Goal: Transaction & Acquisition: Purchase product/service

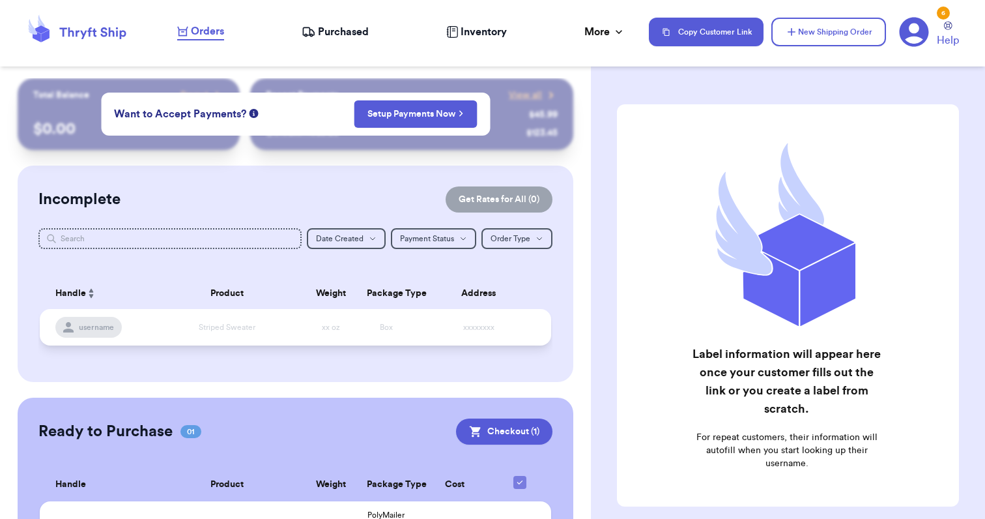
scroll to position [96, 0]
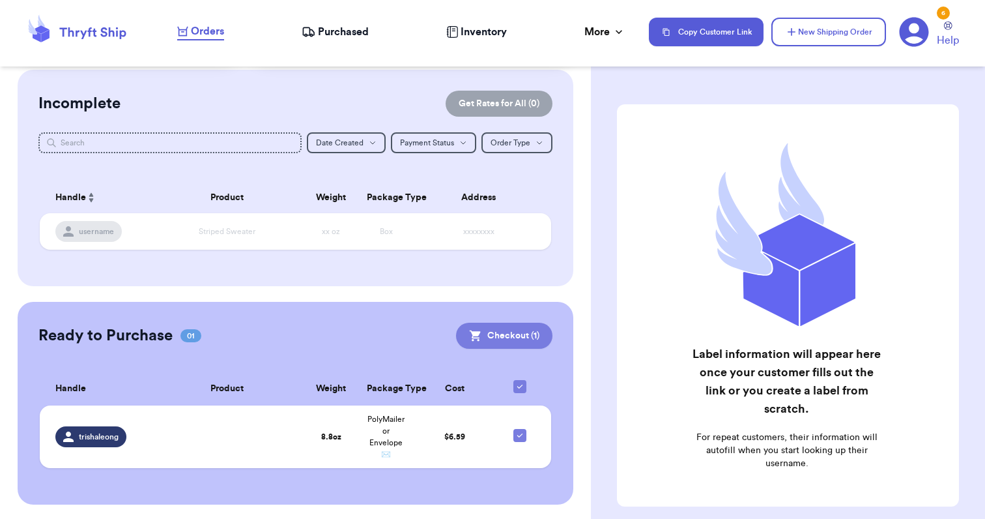
click at [496, 332] on button "Checkout ( 1 )" at bounding box center [504, 335] width 96 height 26
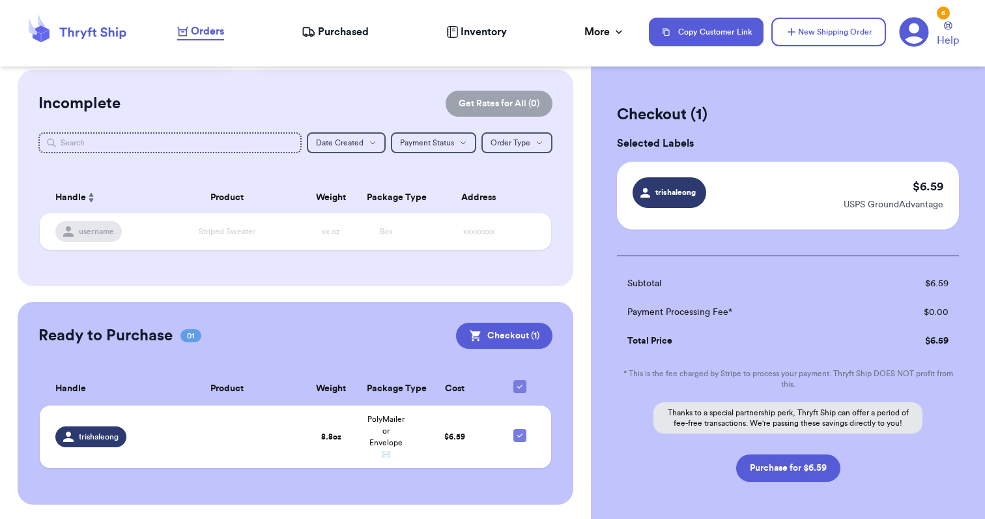
click at [680, 196] on span "trishaleong" at bounding box center [676, 192] width 44 height 12
click at [796, 466] on button "Purchase for $6.59" at bounding box center [788, 467] width 104 height 27
checkbox input "false"
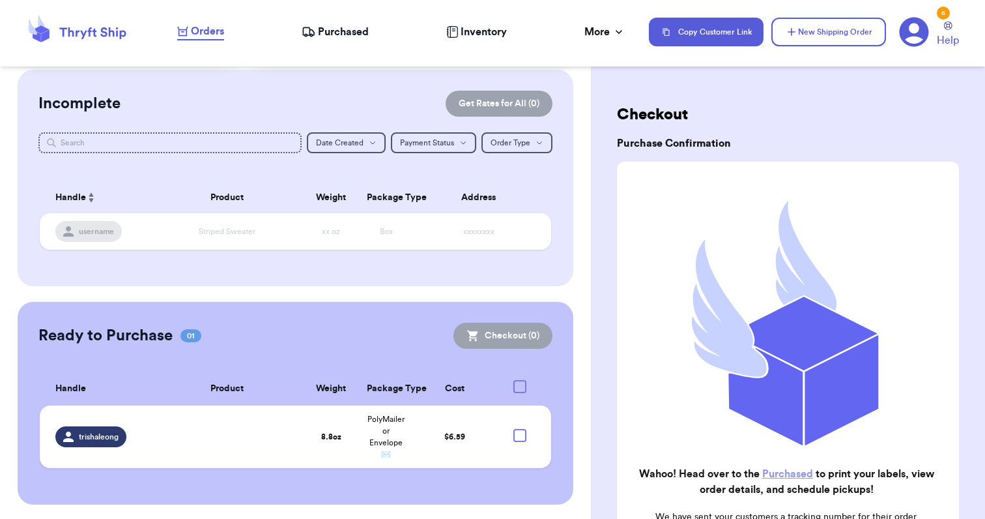
checkbox input "true"
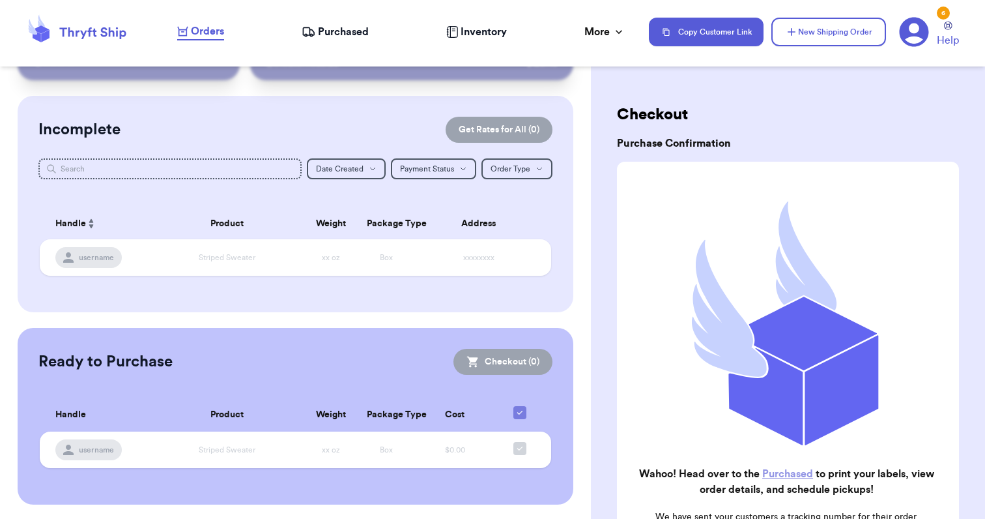
click at [342, 36] on span "Purchased" at bounding box center [343, 32] width 51 height 16
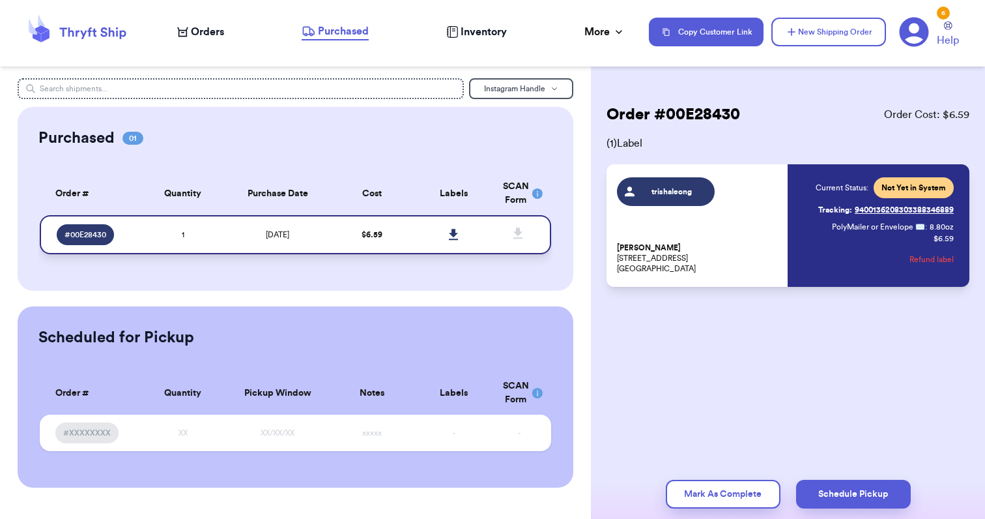
click at [453, 231] on icon at bounding box center [453, 234] width 9 height 11
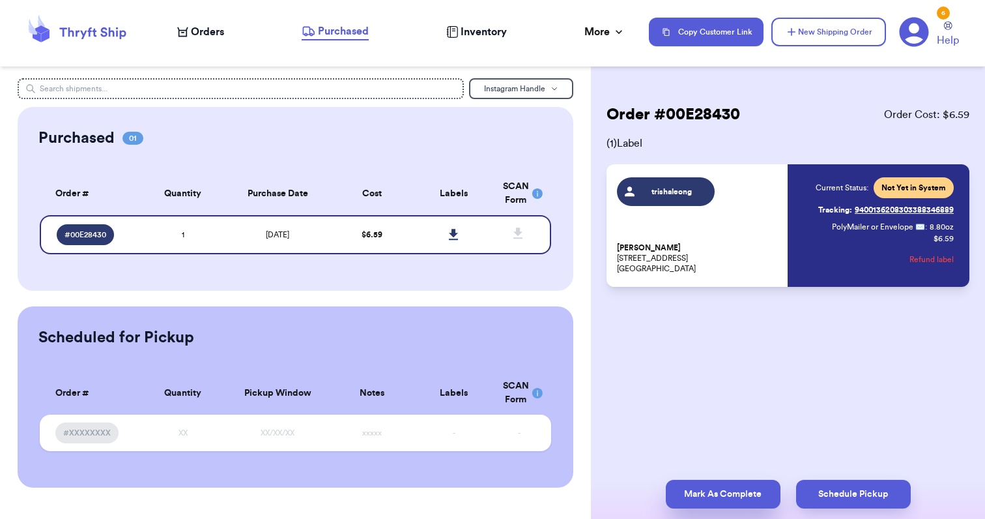
click at [702, 485] on button "Mark As Complete" at bounding box center [723, 493] width 115 height 29
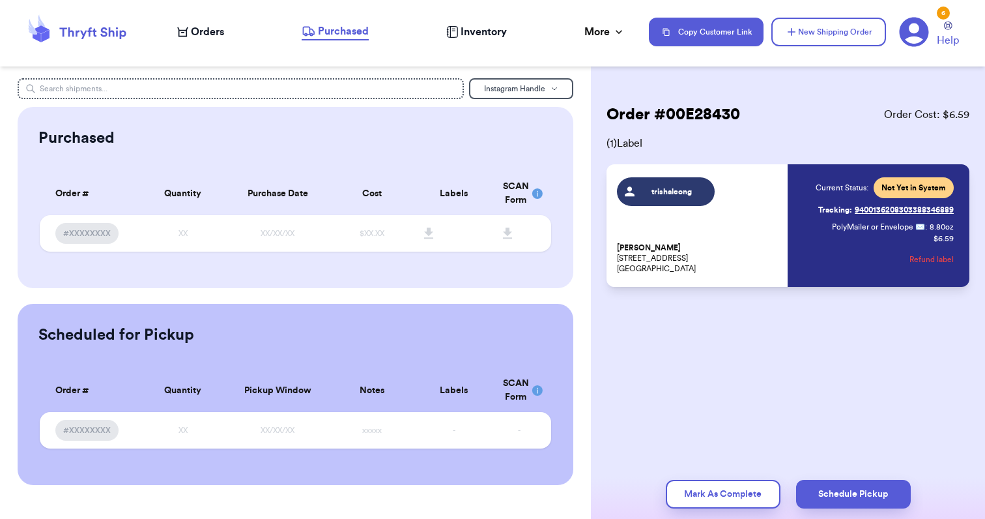
click at [919, 35] on icon at bounding box center [914, 32] width 29 height 29
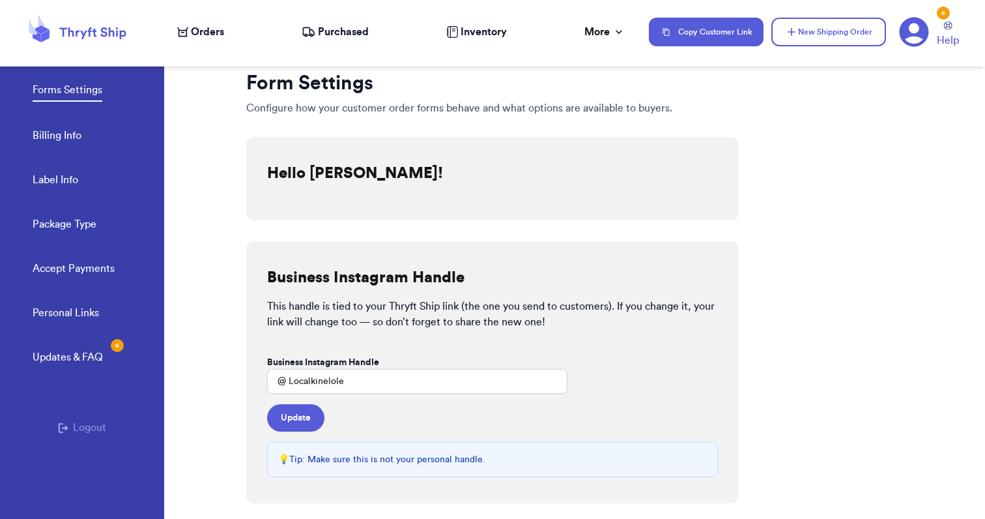
click at [82, 421] on button "Logout" at bounding box center [82, 427] width 48 height 16
